Goal: Book appointment/travel/reservation

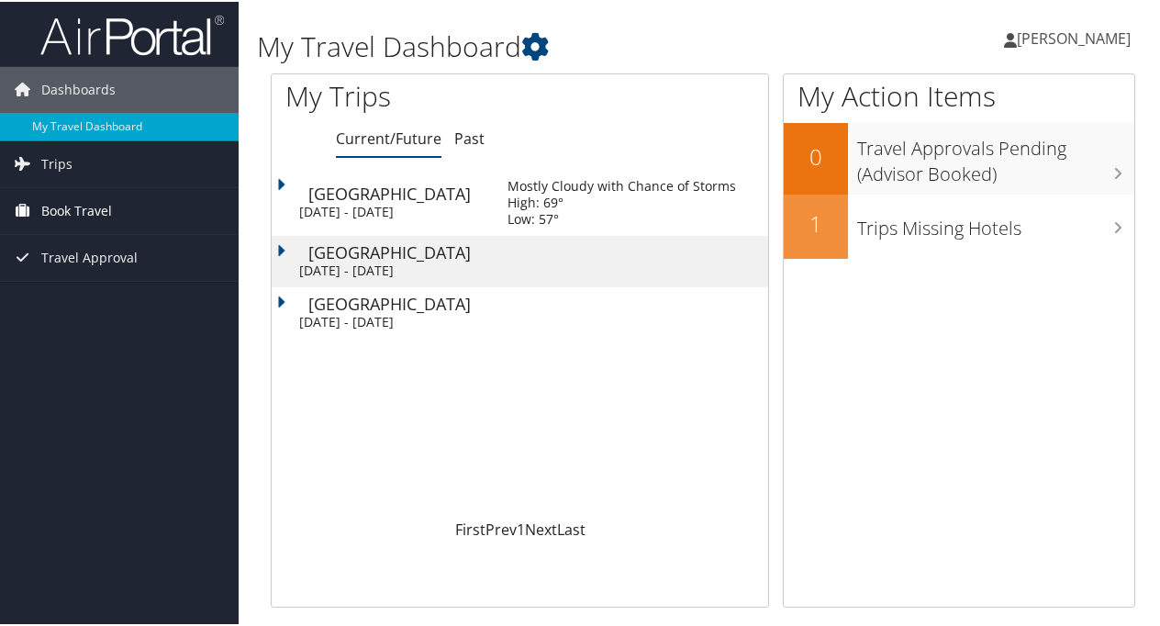
click at [90, 207] on span "Book Travel" at bounding box center [76, 209] width 71 height 46
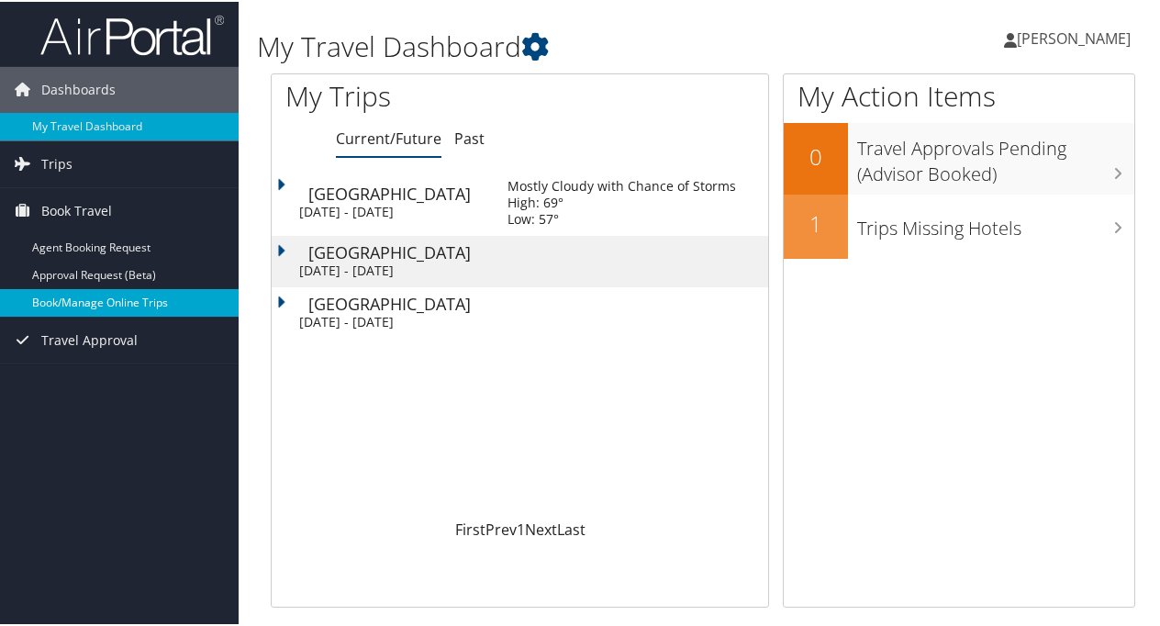
click at [84, 299] on link "Book/Manage Online Trips" at bounding box center [119, 301] width 239 height 28
